Goal: Use online tool/utility: Utilize a website feature to perform a specific function

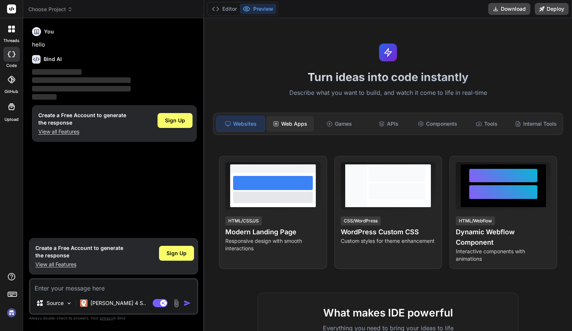
click at [289, 123] on div "Web Apps" at bounding box center [290, 124] width 48 height 16
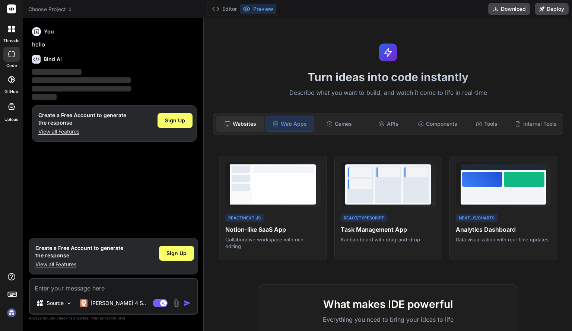
click at [248, 120] on div "Websites" at bounding box center [240, 124] width 48 height 16
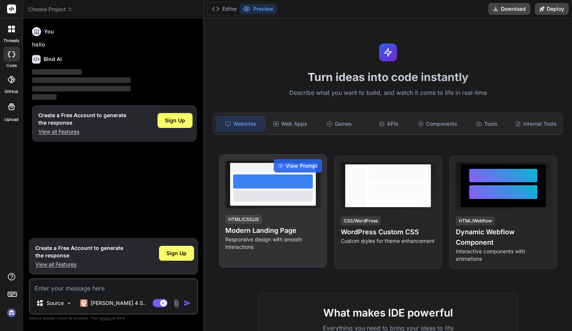
click at [277, 189] on div at bounding box center [273, 182] width 80 height 14
click at [298, 169] on span "View Prompt" at bounding box center [302, 165] width 32 height 7
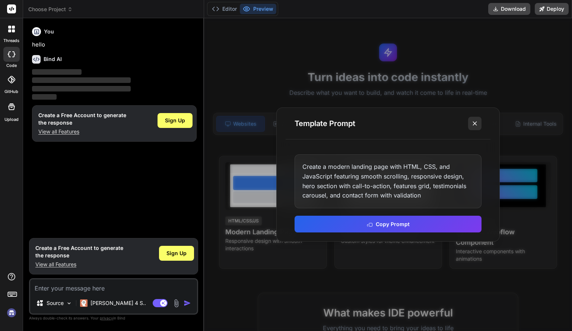
click at [474, 124] on icon at bounding box center [474, 123] width 7 height 7
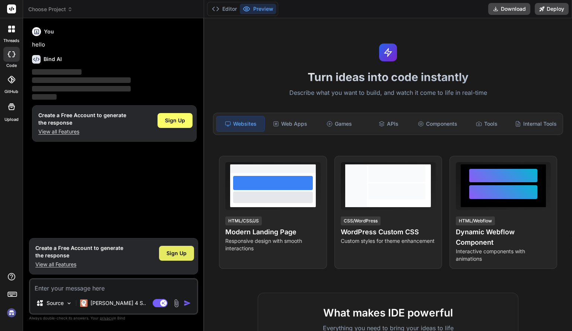
click at [168, 254] on span "Sign Up" at bounding box center [176, 253] width 20 height 7
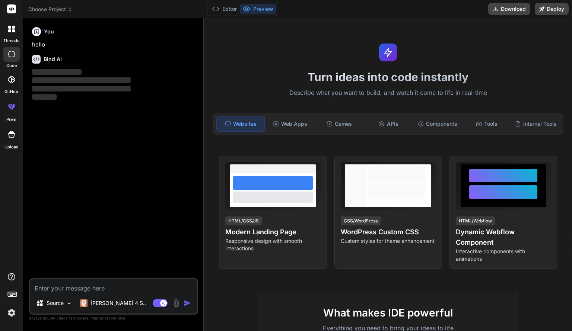
click at [85, 289] on textarea at bounding box center [113, 286] width 167 height 13
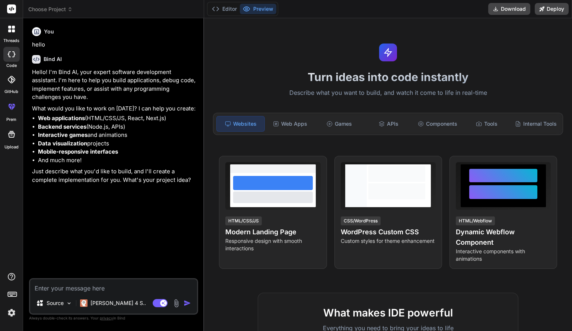
type textarea "x"
paste textarea "Create a beautiful and clean insurance sales portal. Generate html css js code"
type textarea "Create a beautiful and clean insurance sales portal. Generate html css js code"
type textarea "x"
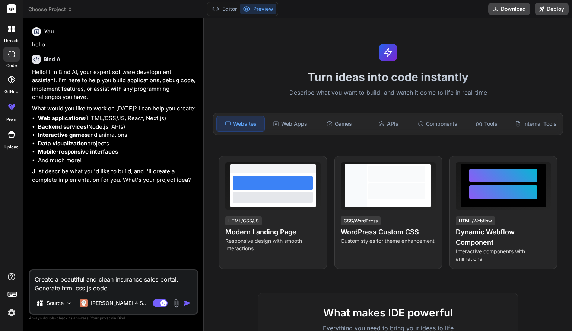
type textarea "Create a beautiful and clean insurance sales portal. Generate html css js code"
click at [191, 303] on img "button" at bounding box center [187, 303] width 7 height 7
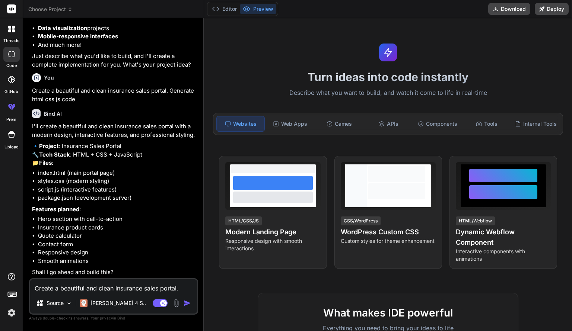
scroll to position [131, 0]
type textarea "x"
click at [70, 294] on div "Create a beautiful and clean insurance sales portal. Generate html css js code …" at bounding box center [113, 297] width 169 height 36
click at [61, 289] on textarea "Create a beautiful and clean insurance sales portal. Generate html css js code" at bounding box center [113, 286] width 167 height 13
type textarea "y"
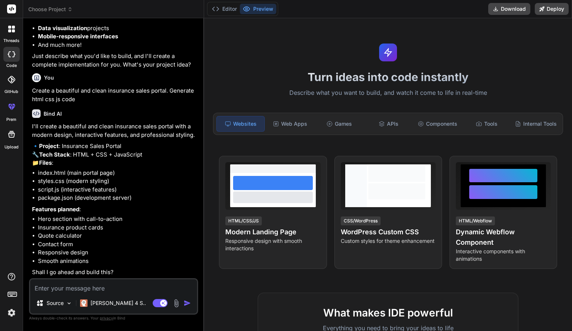
type textarea "x"
type textarea "ye"
type textarea "x"
type textarea "yes"
type textarea "x"
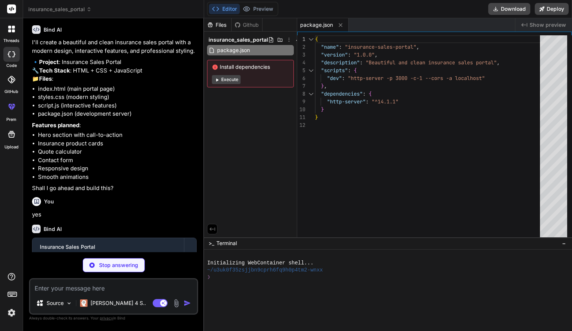
scroll to position [223, 0]
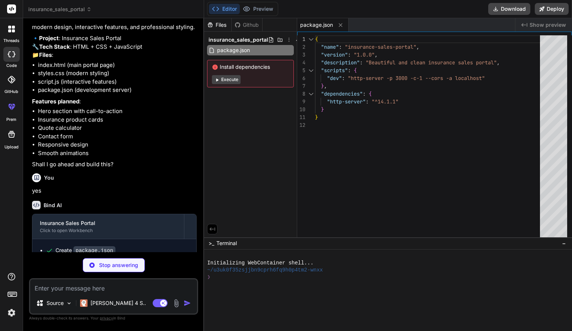
click at [229, 81] on button "Execute" at bounding box center [226, 79] width 29 height 9
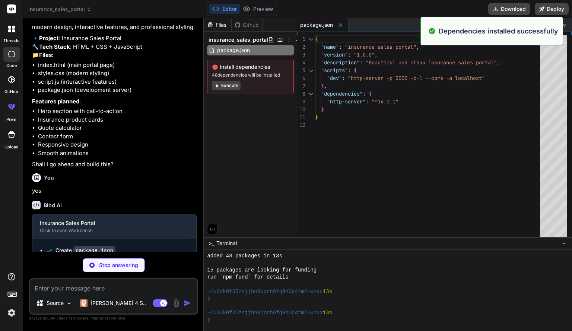
scroll to position [64, 0]
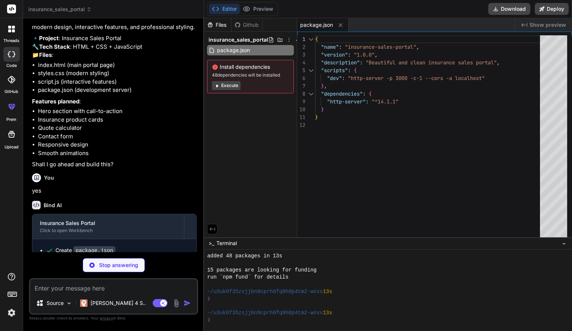
click at [229, 89] on button "Execute" at bounding box center [226, 85] width 29 height 9
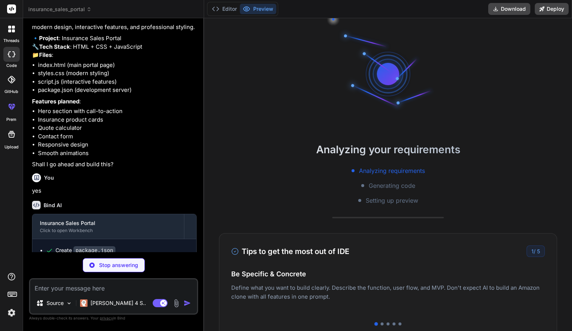
scroll to position [171, 0]
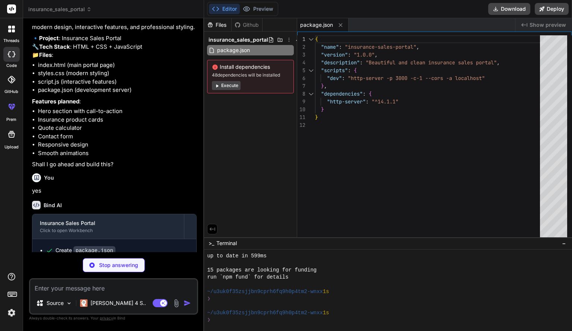
type textarea "x"
type textarea "</div> </div> </footer> <script src="script.js"></script> </body> </html>"
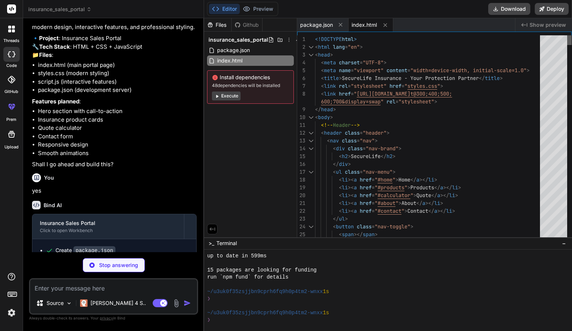
click at [572, 35] on div at bounding box center [569, 40] width 4 height 10
type textarea "x"
type textarea "<!DOCTYPE html> <html lang="en"> <head> <meta charset="UTF-8"> <meta name="view…"
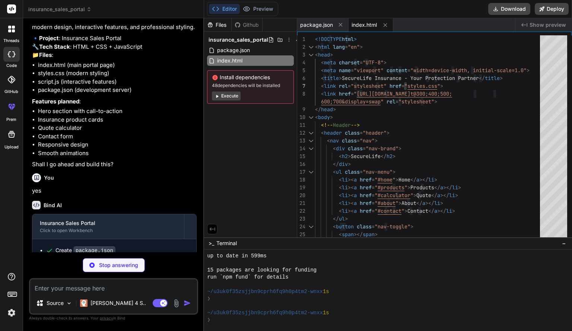
click at [221, 25] on div "Files" at bounding box center [217, 24] width 27 height 7
type textarea "x"
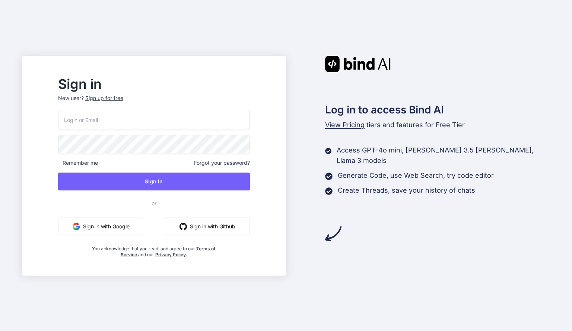
click at [133, 223] on button "Sign in with Google" at bounding box center [101, 227] width 86 height 18
